Goal: Transaction & Acquisition: Download file/media

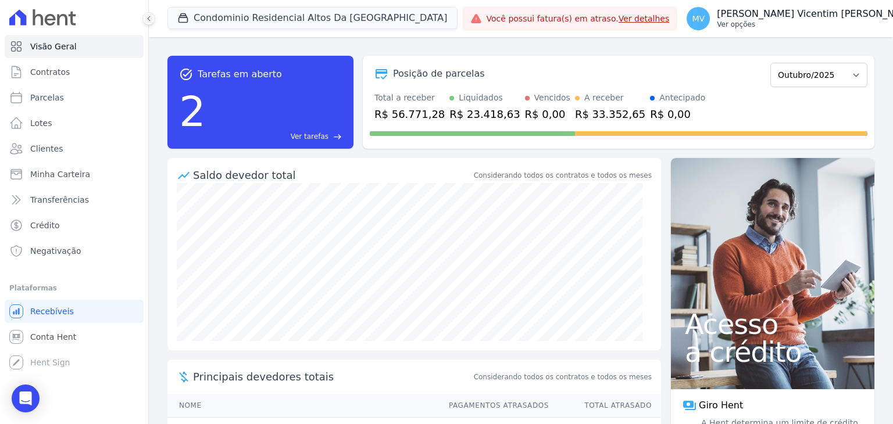
click at [800, 22] on p "Ver opções" at bounding box center [816, 24] width 201 height 9
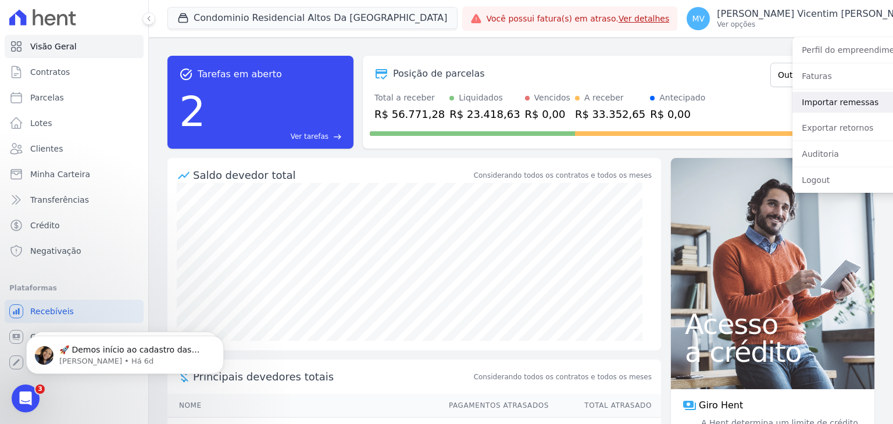
click at [792, 105] on link "Importar remessas" at bounding box center [866, 102] width 149 height 21
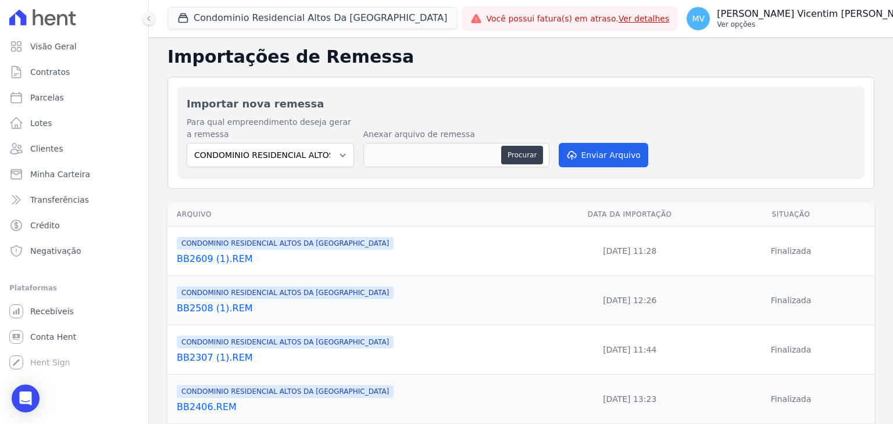
click at [750, 18] on div "MV [PERSON_NAME] Vicentim [PERSON_NAME] Ver opções" at bounding box center [801, 18] width 231 height 23
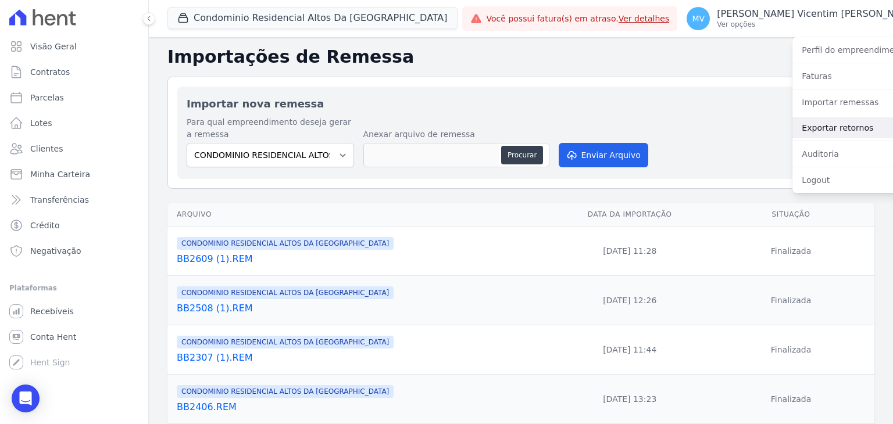
click at [804, 127] on link "Exportar retornos" at bounding box center [866, 127] width 149 height 21
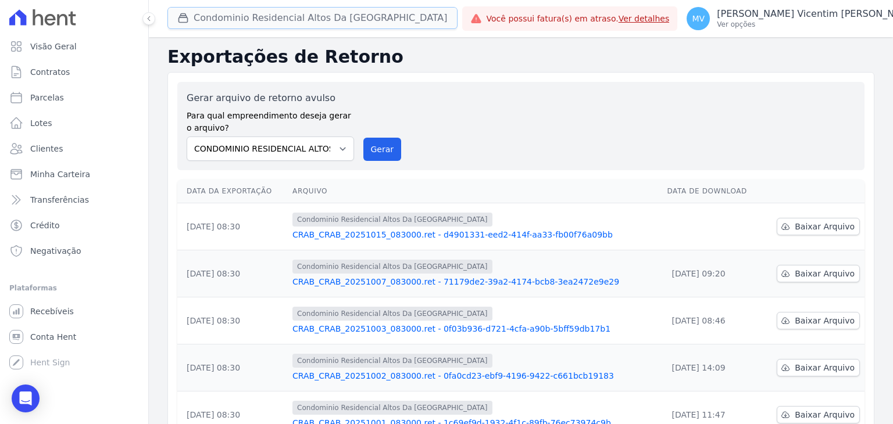
click at [331, 17] on button "Condominio Residencial Altos Da [GEOGRAPHIC_DATA]" at bounding box center [312, 18] width 290 height 22
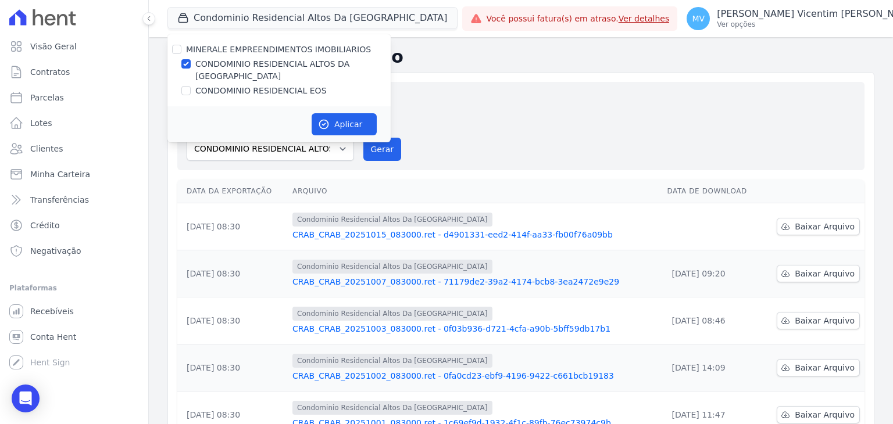
click at [177, 44] on div at bounding box center [176, 50] width 9 height 12
click at [173, 49] on input "MINERALE EMPREENDIMENTOS IMOBILIARIOS" at bounding box center [176, 49] width 9 height 9
checkbox input "true"
click at [173, 49] on input "MINERALE EMPREENDIMENTOS IMOBILIARIOS" at bounding box center [176, 49] width 9 height 9
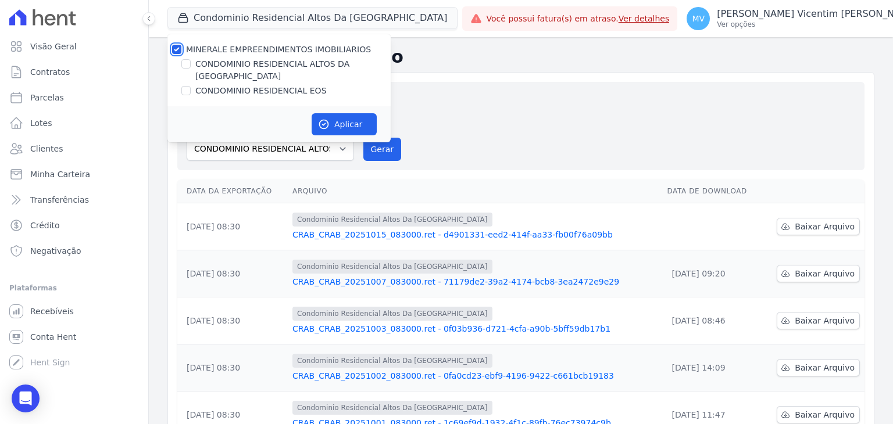
checkbox input "false"
click at [188, 86] on input "CONDOMINIO RESIDENCIAL EOS" at bounding box center [185, 90] width 9 height 9
checkbox input "true"
click at [339, 113] on button "Aplicar" at bounding box center [343, 124] width 65 height 22
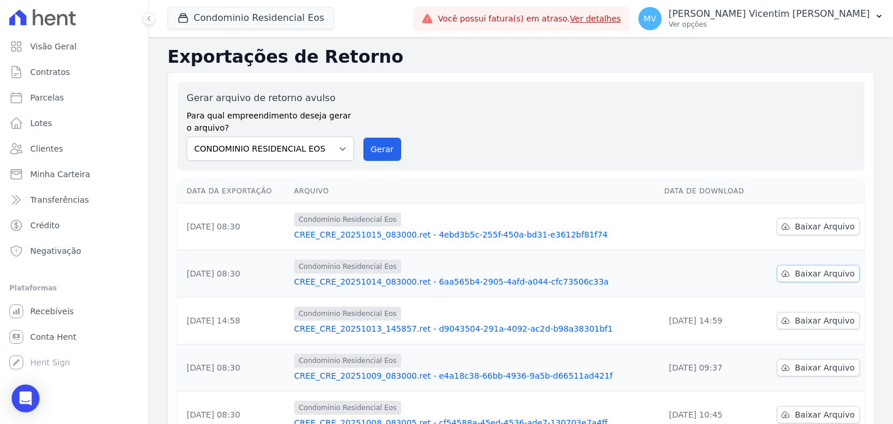
click at [834, 273] on span "Baixar Arquivo" at bounding box center [824, 274] width 60 height 12
click at [811, 226] on span "Baixar Arquivo" at bounding box center [824, 227] width 60 height 12
click at [270, 18] on button "Condominio Residencial Eos" at bounding box center [250, 18] width 167 height 22
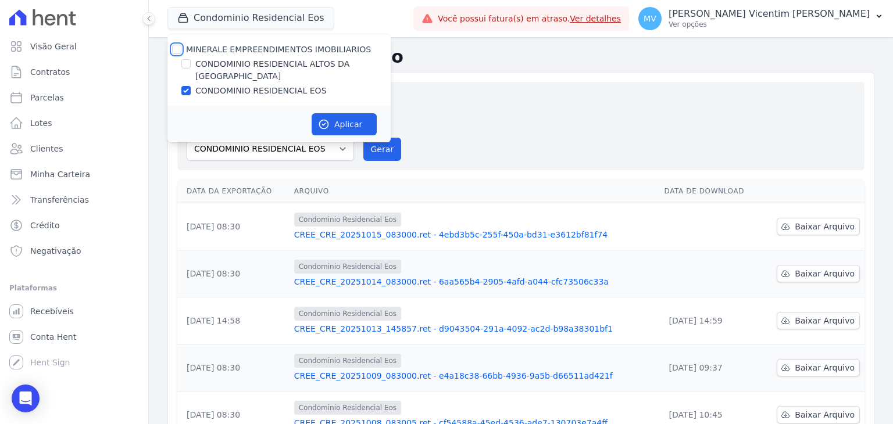
click at [175, 46] on input "MINERALE EMPREENDIMENTOS IMOBILIARIOS" at bounding box center [176, 49] width 9 height 9
checkbox input "true"
click at [175, 46] on input "MINERALE EMPREENDIMENTOS IMOBILIARIOS" at bounding box center [176, 49] width 9 height 9
checkbox input "false"
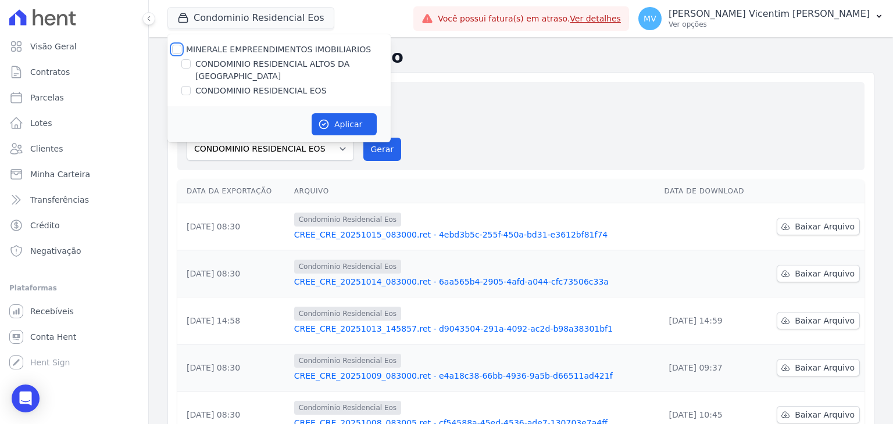
checkbox input "false"
click at [187, 64] on input "CONDOMINIO RESIDENCIAL ALTOS DA [GEOGRAPHIC_DATA]" at bounding box center [185, 63] width 9 height 9
checkbox input "true"
click at [352, 119] on button "Aplicar" at bounding box center [343, 124] width 65 height 22
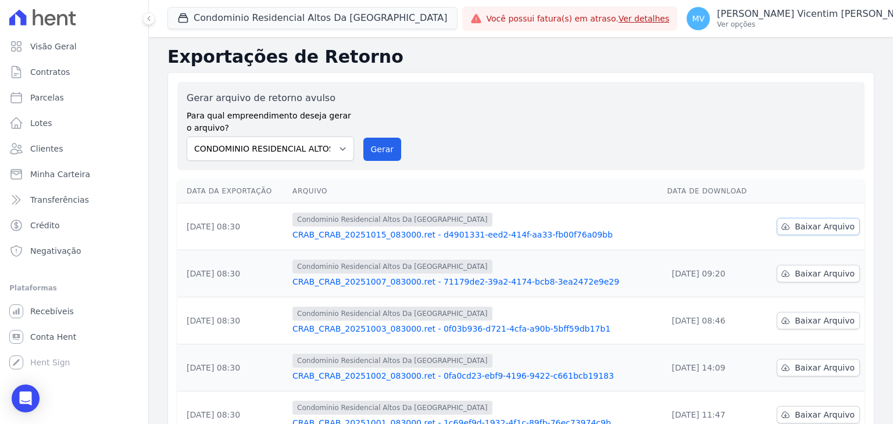
click at [820, 230] on span "Baixar Arquivo" at bounding box center [824, 227] width 60 height 12
